Goal: Information Seeking & Learning: Learn about a topic

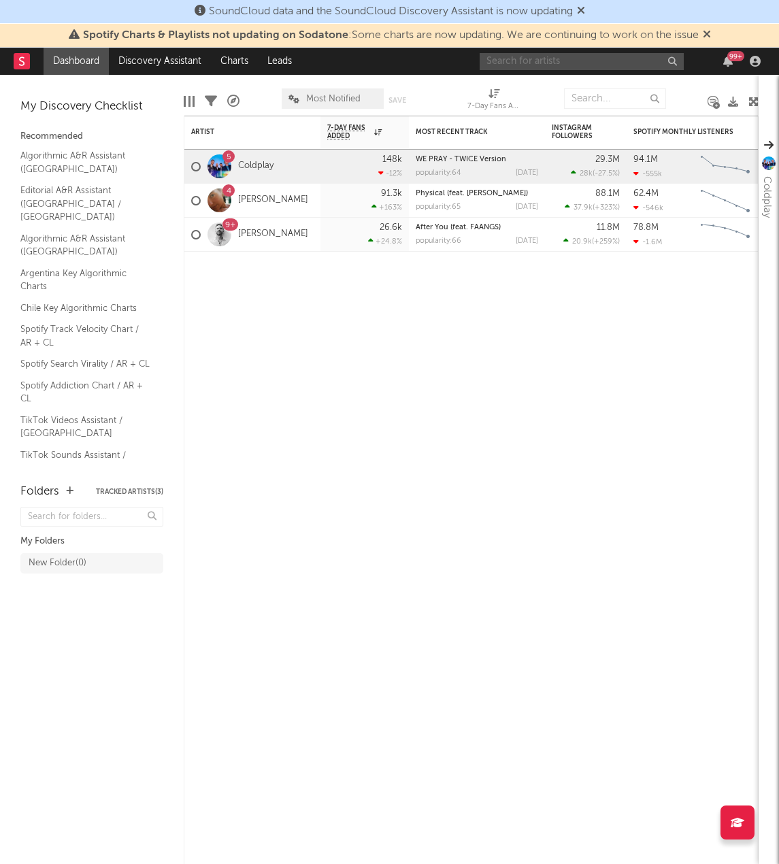
click at [576, 62] on input "text" at bounding box center [582, 61] width 204 height 17
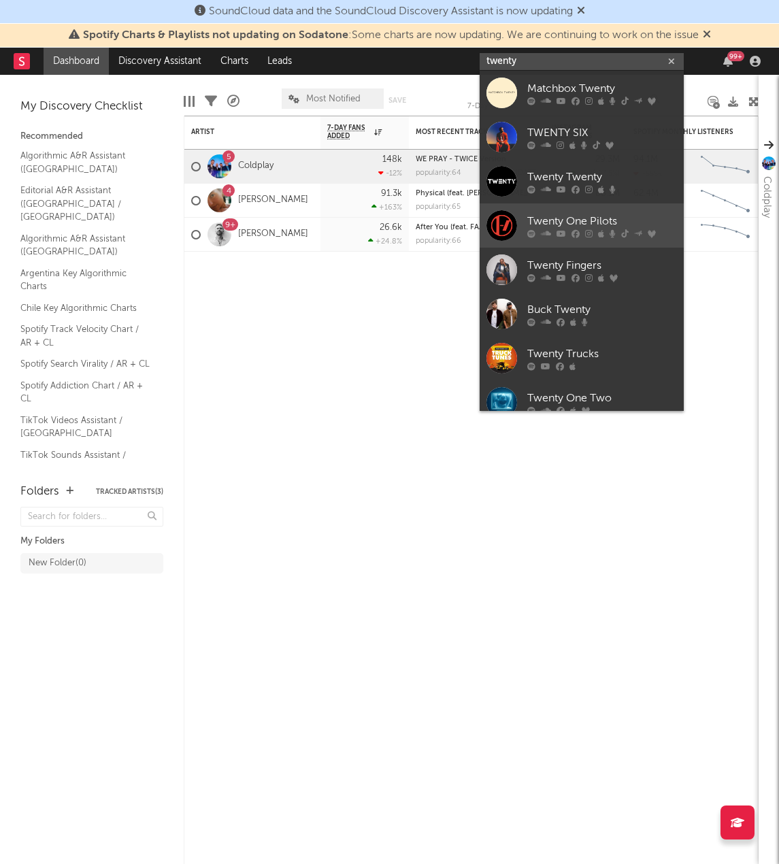
type input "twenty"
click at [500, 225] on div at bounding box center [502, 225] width 31 height 31
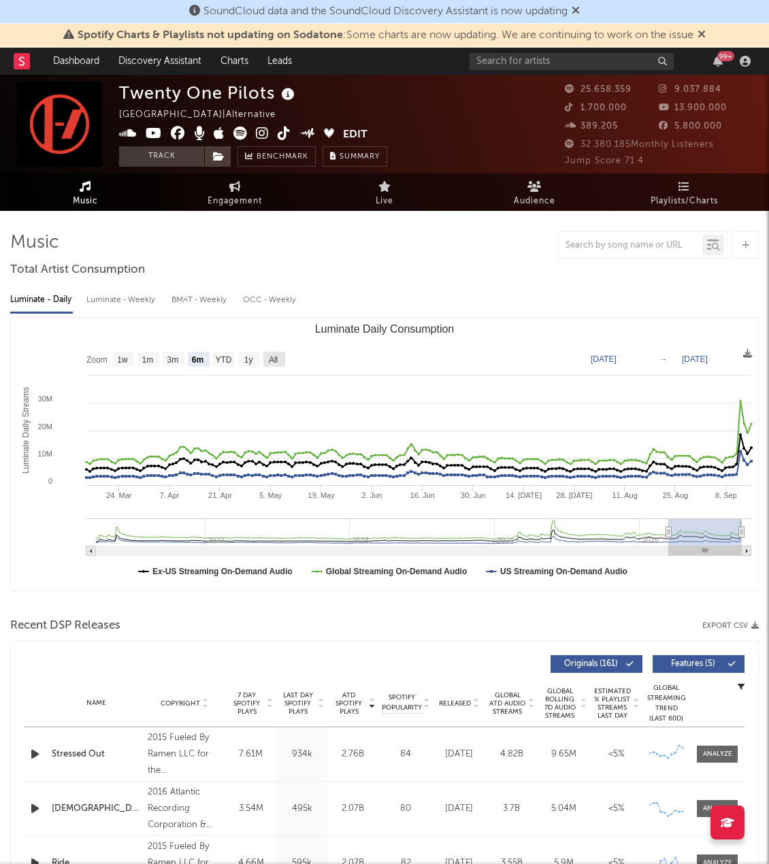
click at [277, 362] on text "All" at bounding box center [273, 360] width 9 height 10
select select "All"
type input "2021-03-31"
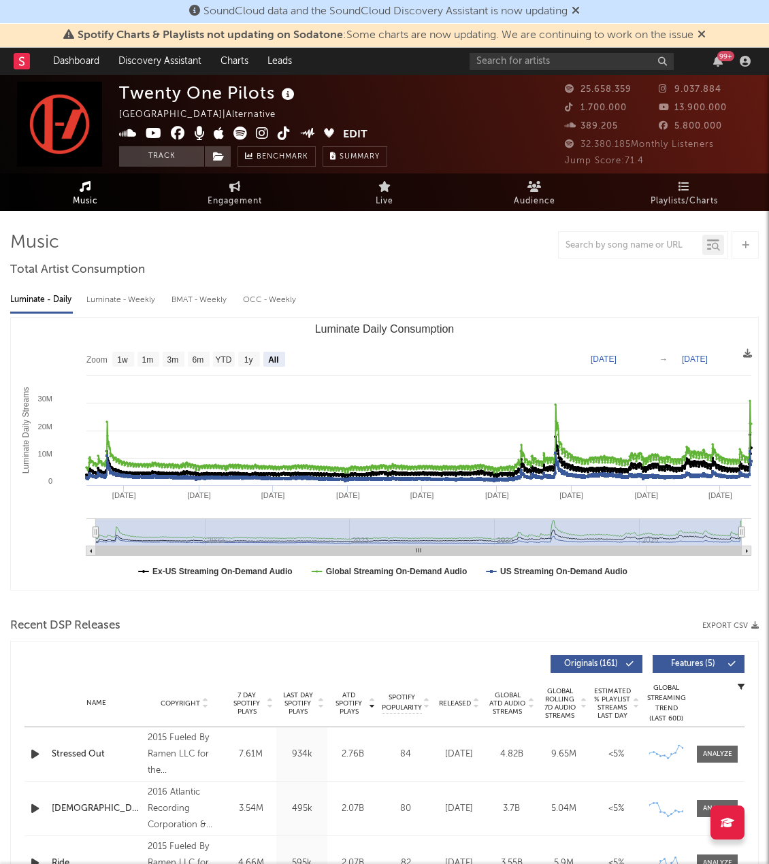
click at [127, 302] on div "Luminate - Weekly" at bounding box center [121, 300] width 71 height 23
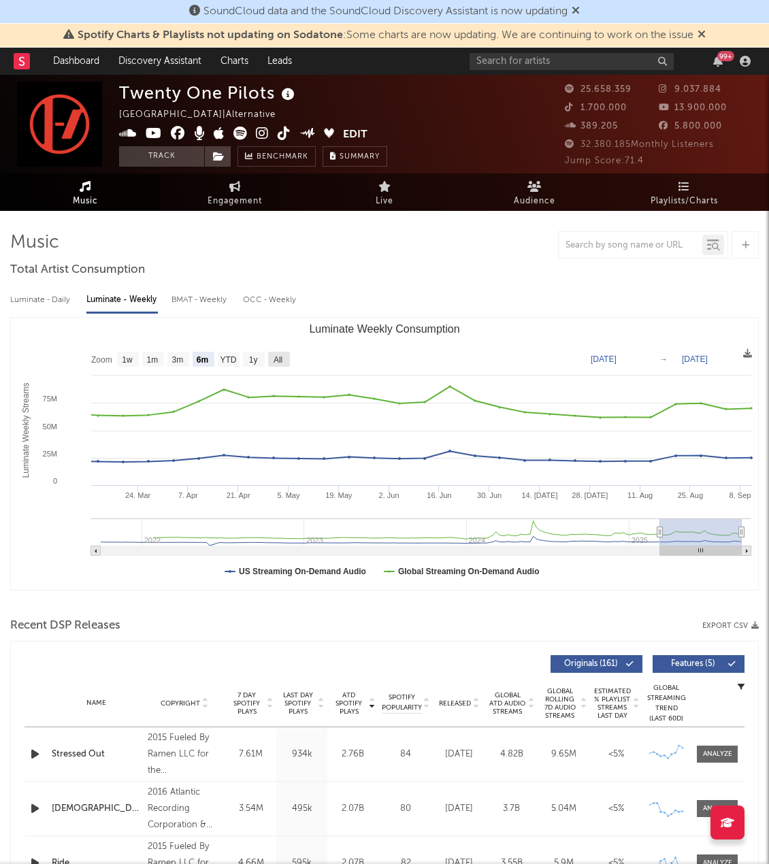
click at [278, 359] on text "All" at bounding box center [278, 360] width 9 height 10
select select "All"
type input "2021-09-30"
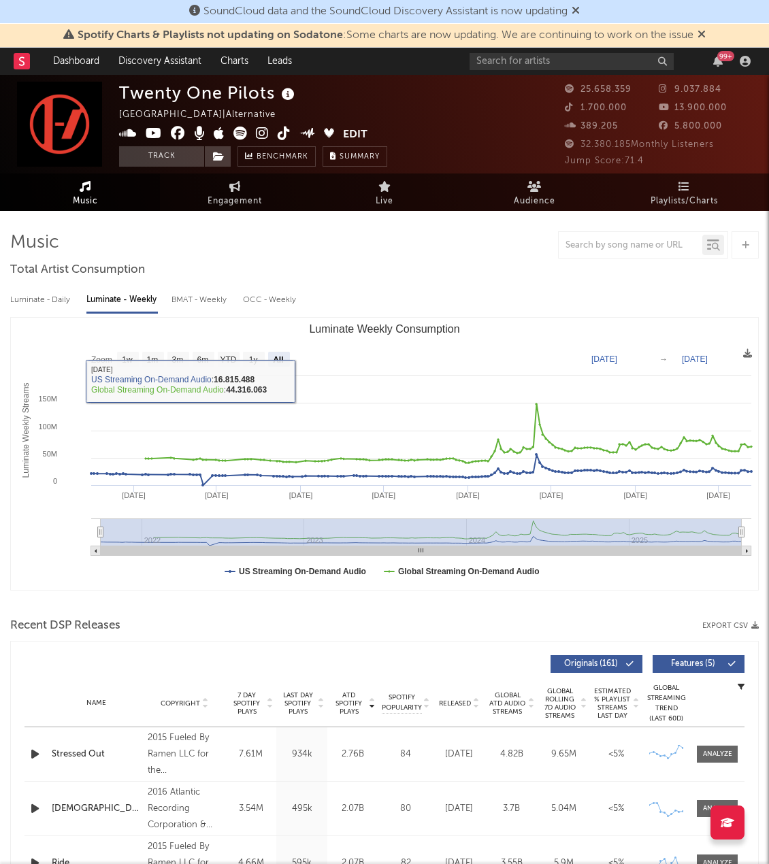
click at [54, 300] on div "Luminate - Daily" at bounding box center [41, 300] width 63 height 23
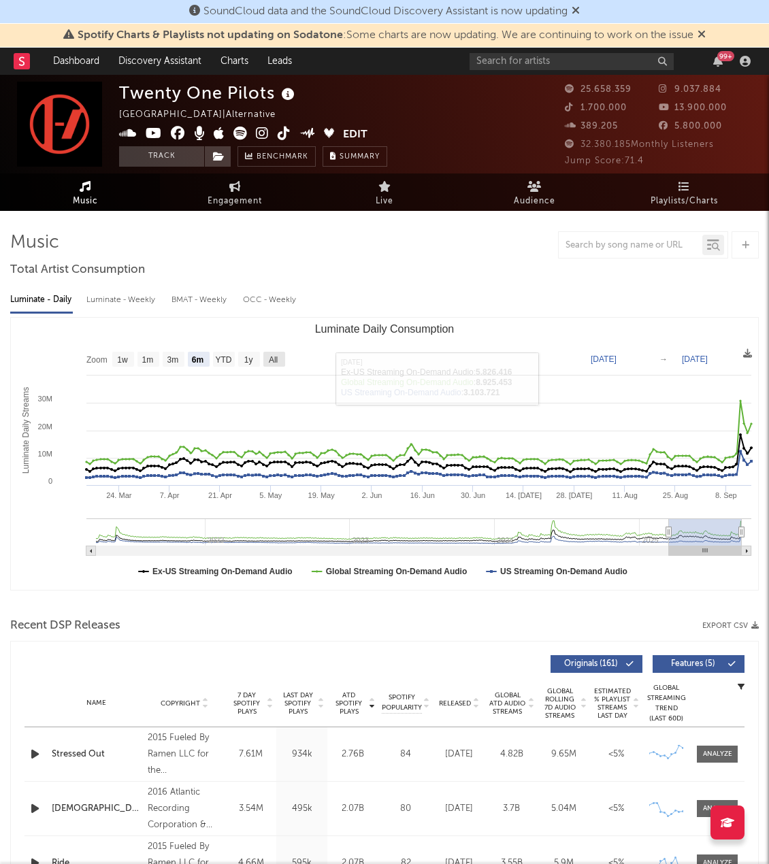
click at [278, 361] on text "All" at bounding box center [273, 360] width 9 height 10
select select "All"
type input "2021-03-31"
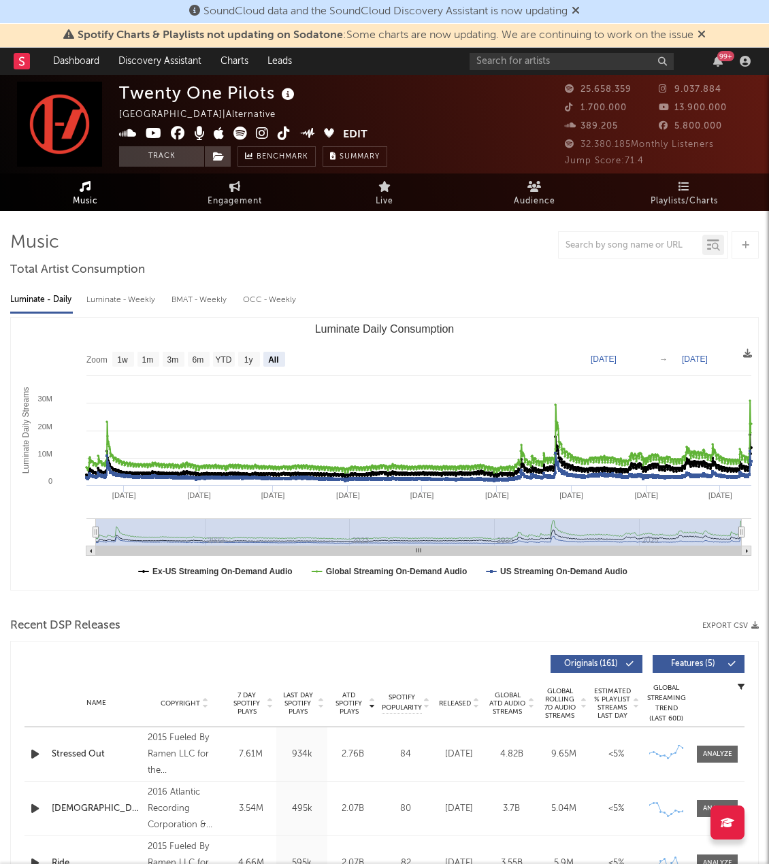
click at [750, 552] on rect "Luminate Daily Consumption" at bounding box center [747, 551] width 10 height 10
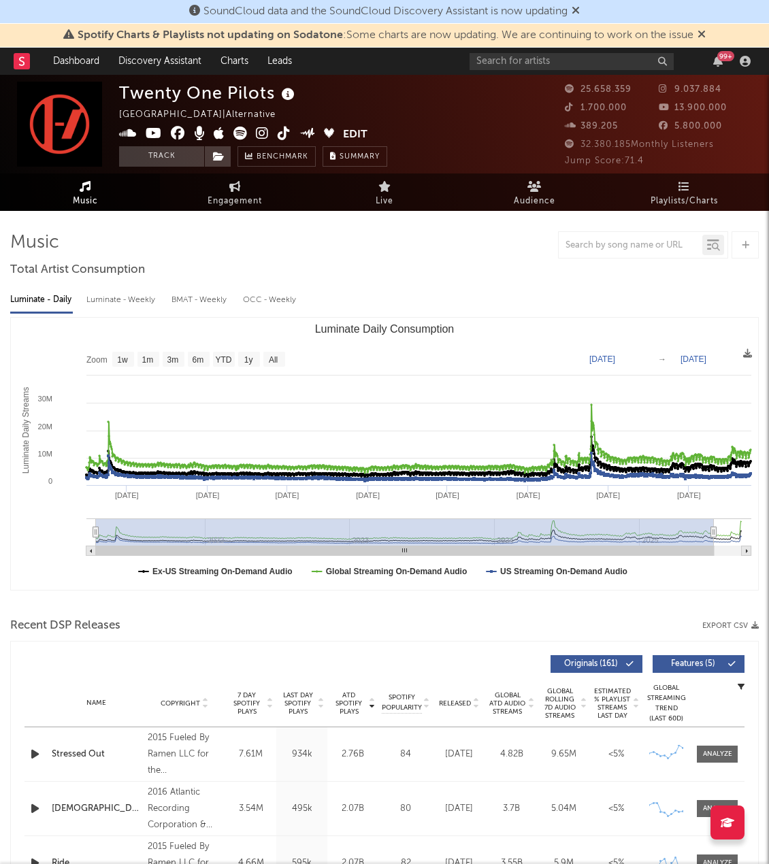
type input "2025-08-27"
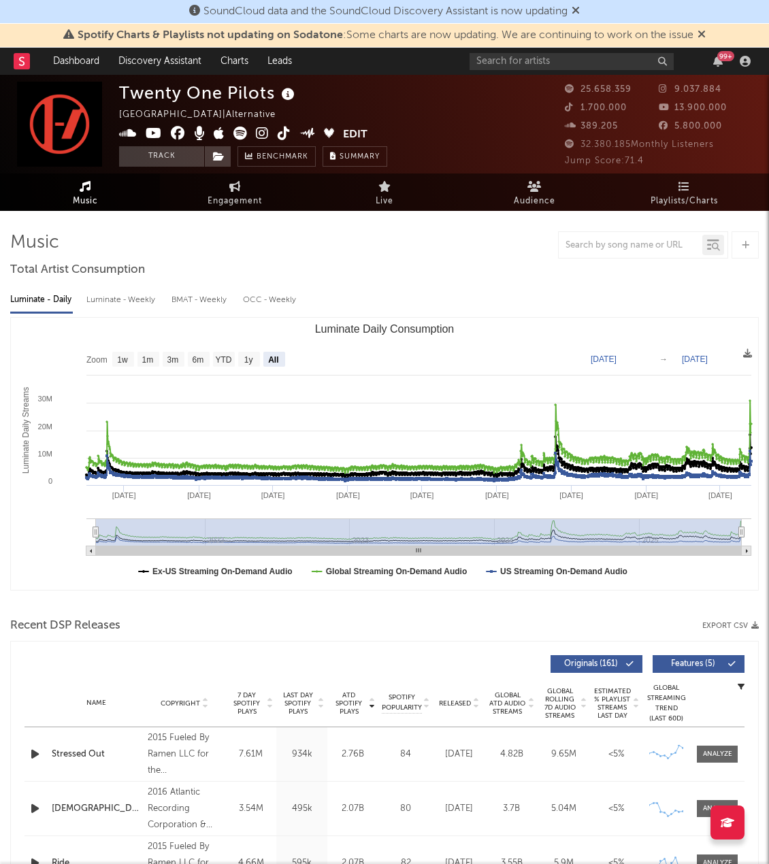
select select "All"
type input "2025-09-15"
drag, startPoint x: 740, startPoint y: 534, endPoint x: 779, endPoint y: 527, distance: 39.5
drag, startPoint x: 102, startPoint y: 531, endPoint x: 263, endPoint y: 528, distance: 160.6
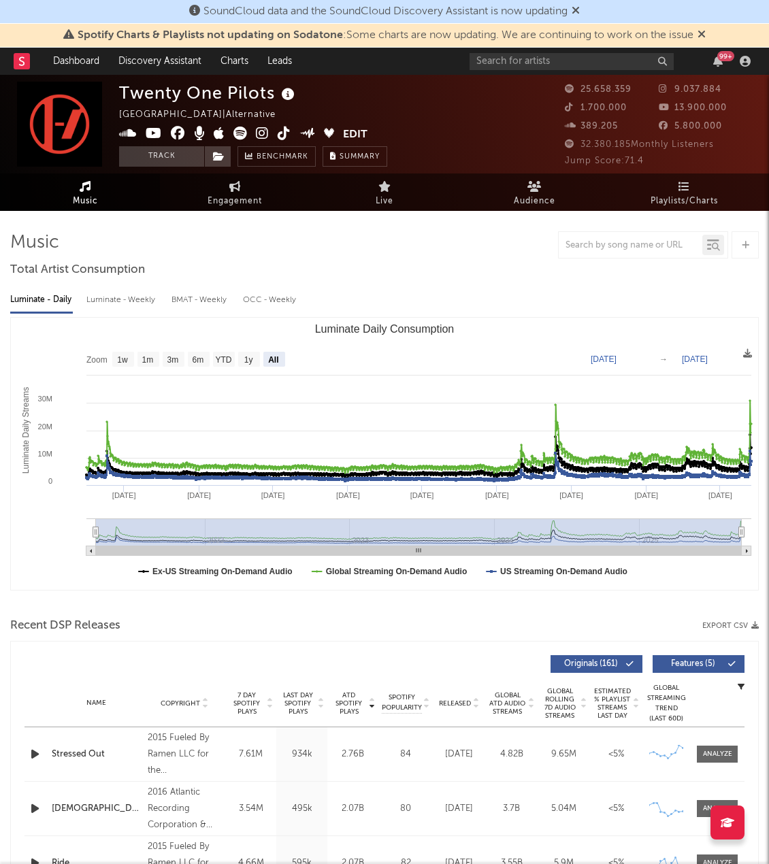
click at [263, 528] on rect "Luminate Daily Consumption" at bounding box center [419, 532] width 646 height 27
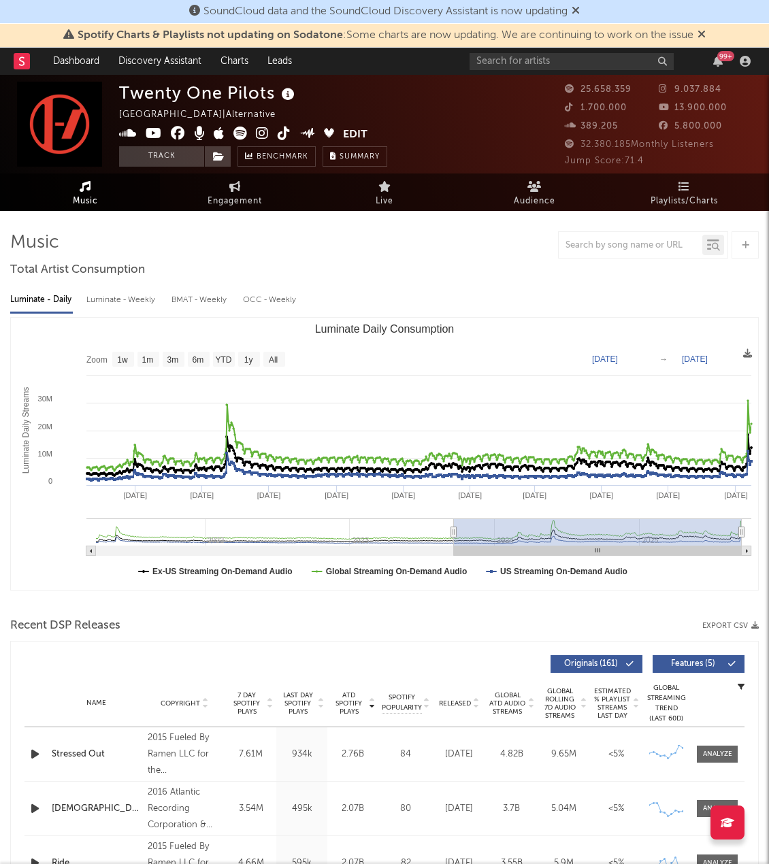
type input "2022-05-15"
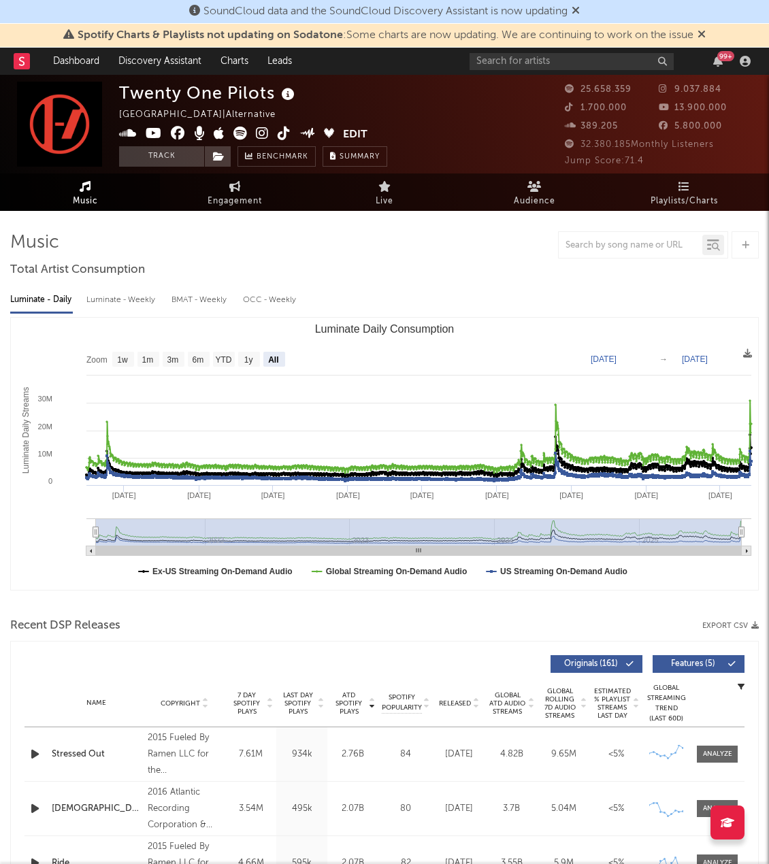
select select "All"
type input "2021-03-31"
drag, startPoint x: 95, startPoint y: 534, endPoint x: -81, endPoint y: 562, distance: 177.9
select select "All"
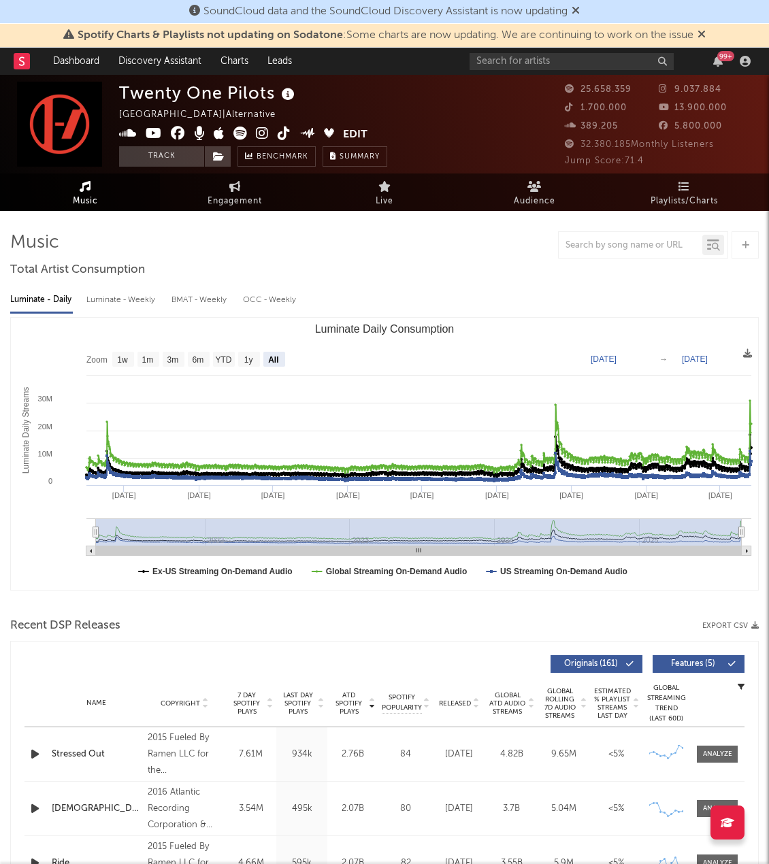
type input "2021-04-05"
